Goal: Transaction & Acquisition: Subscribe to service/newsletter

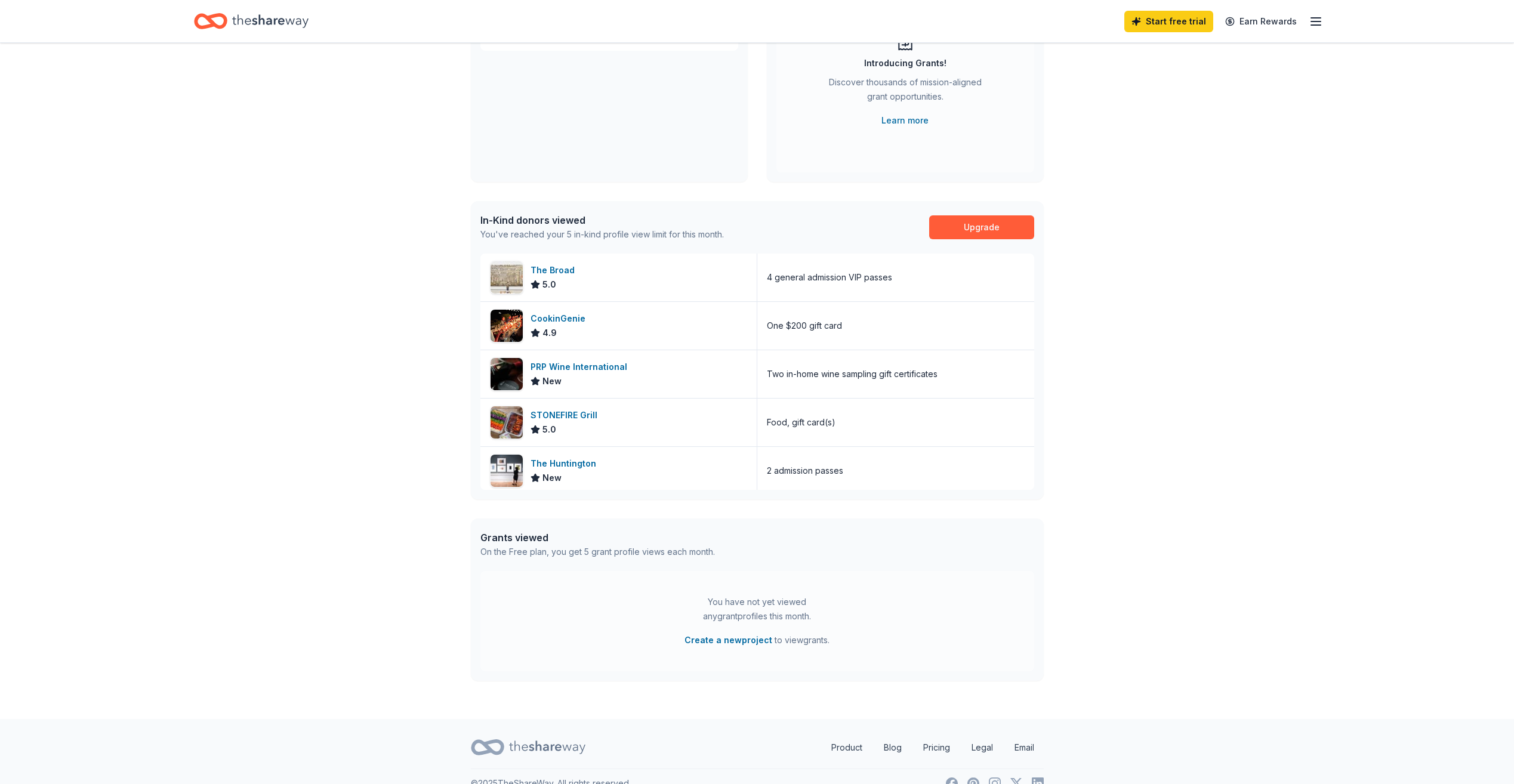
scroll to position [178, 0]
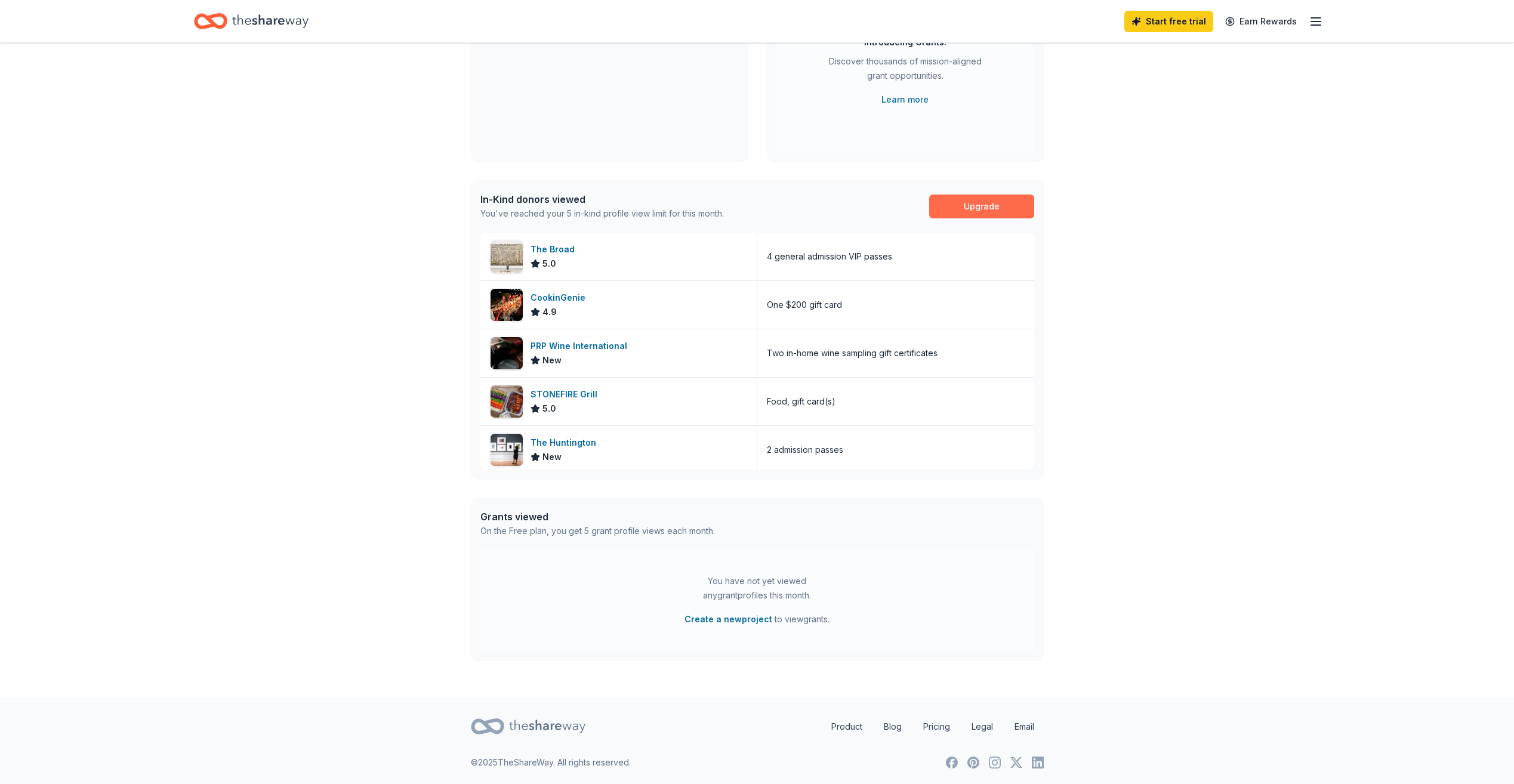
click at [976, 204] on link "Upgrade" at bounding box center [982, 206] width 105 height 24
click at [980, 204] on link "Upgrade" at bounding box center [982, 206] width 105 height 24
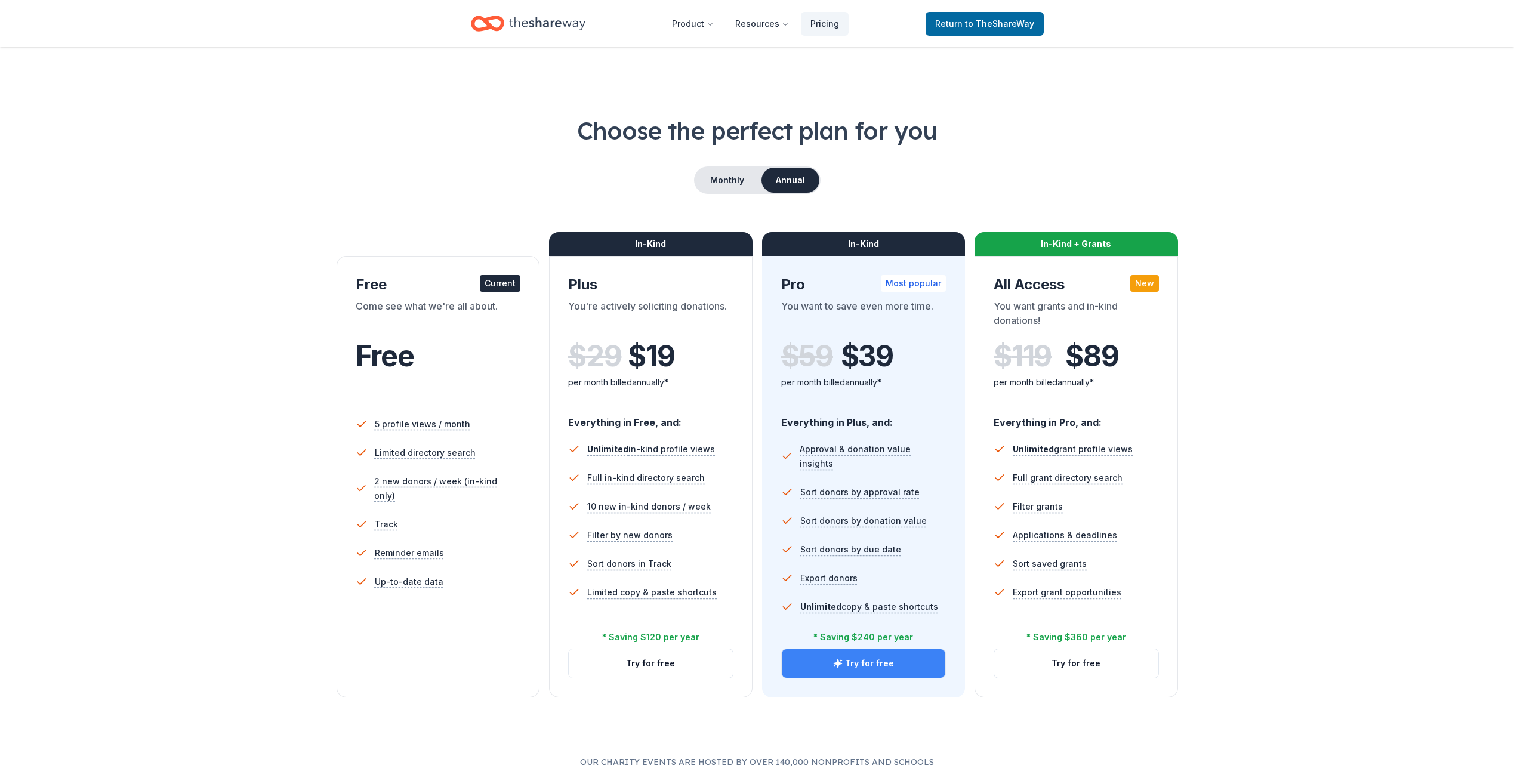
click at [860, 664] on button "Try for free" at bounding box center [864, 664] width 164 height 28
click at [714, 184] on button "Monthly" at bounding box center [727, 180] width 64 height 25
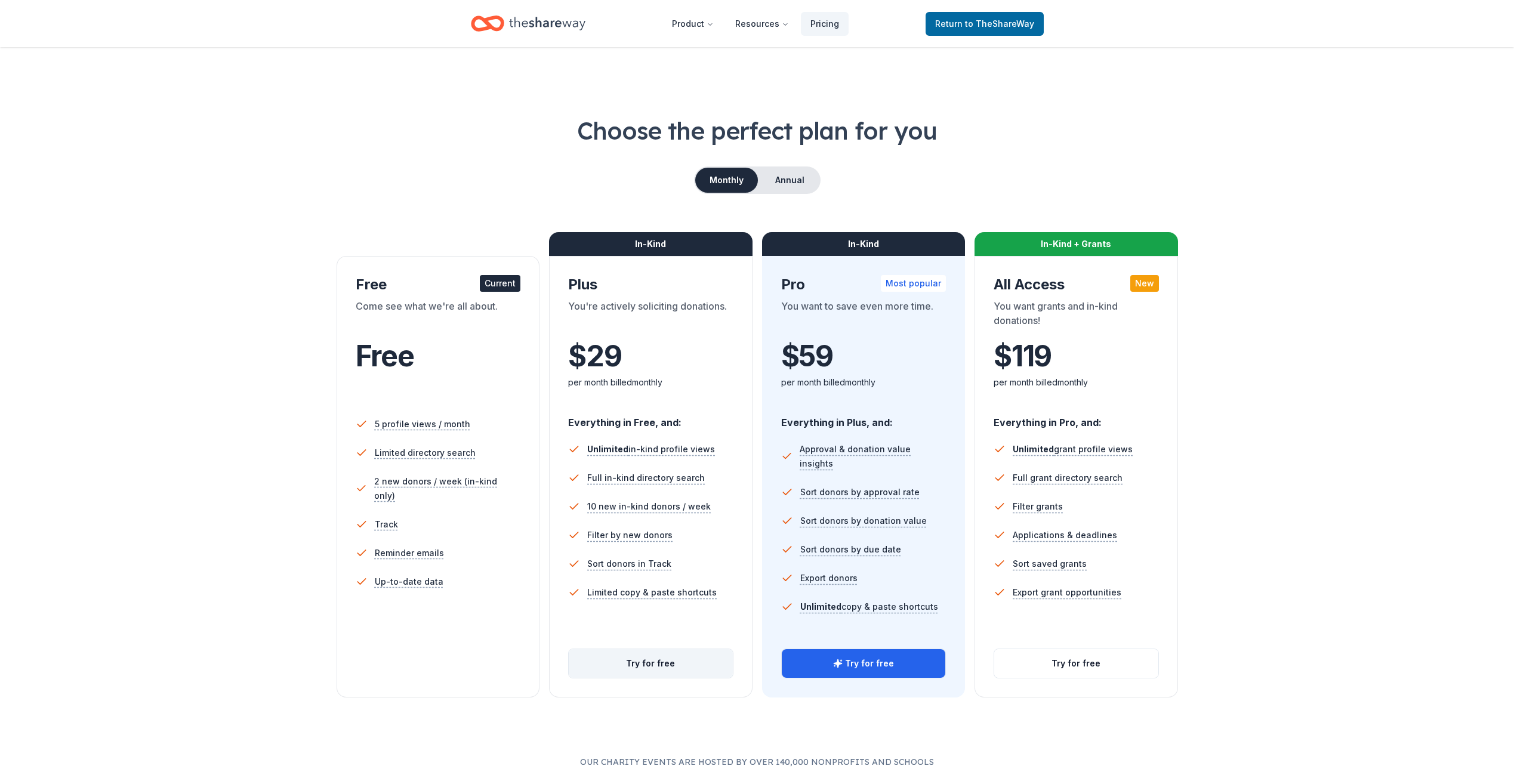
click at [641, 664] on button "Try for free" at bounding box center [651, 664] width 164 height 28
